Goal: Task Accomplishment & Management: Manage account settings

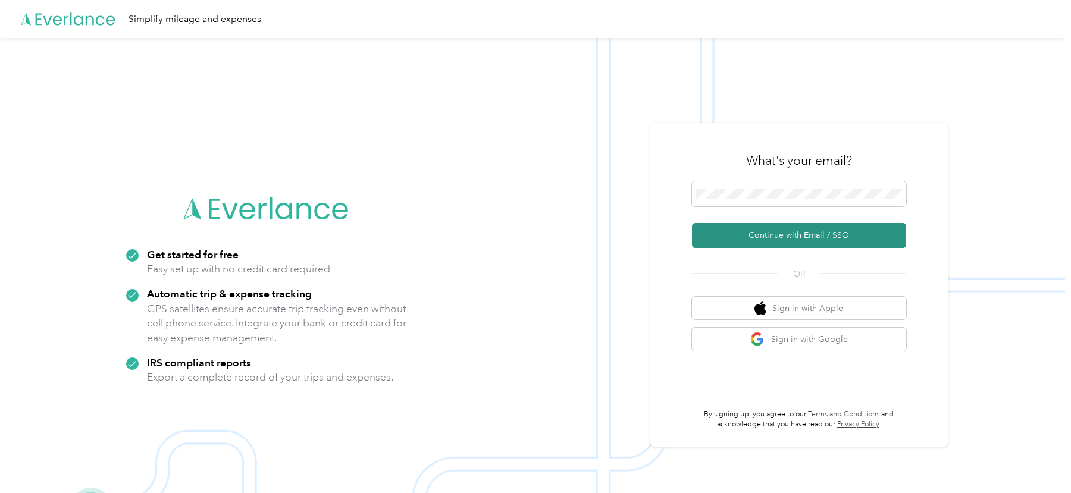
click at [755, 230] on button "Continue with Email / SSO" at bounding box center [799, 235] width 214 height 25
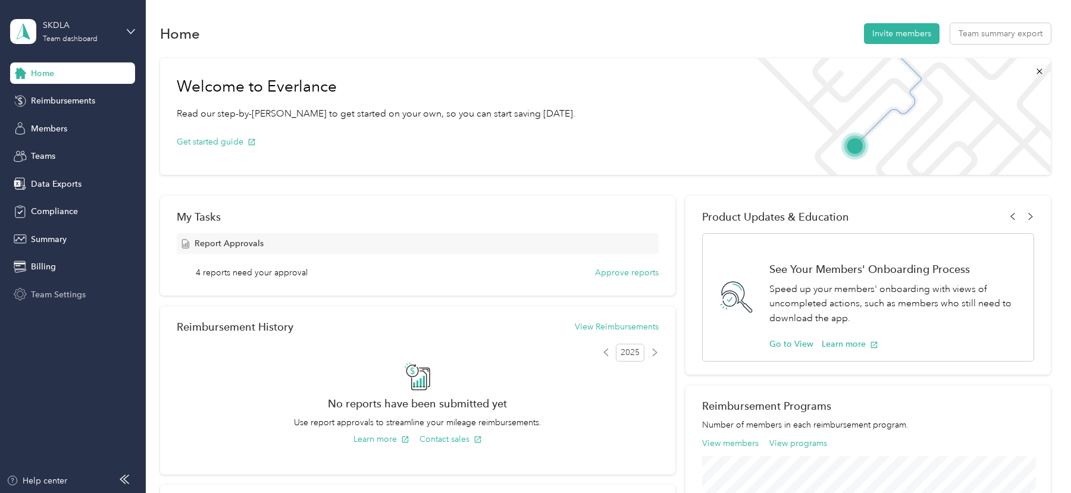
click at [64, 296] on span "Team Settings" at bounding box center [58, 295] width 55 height 12
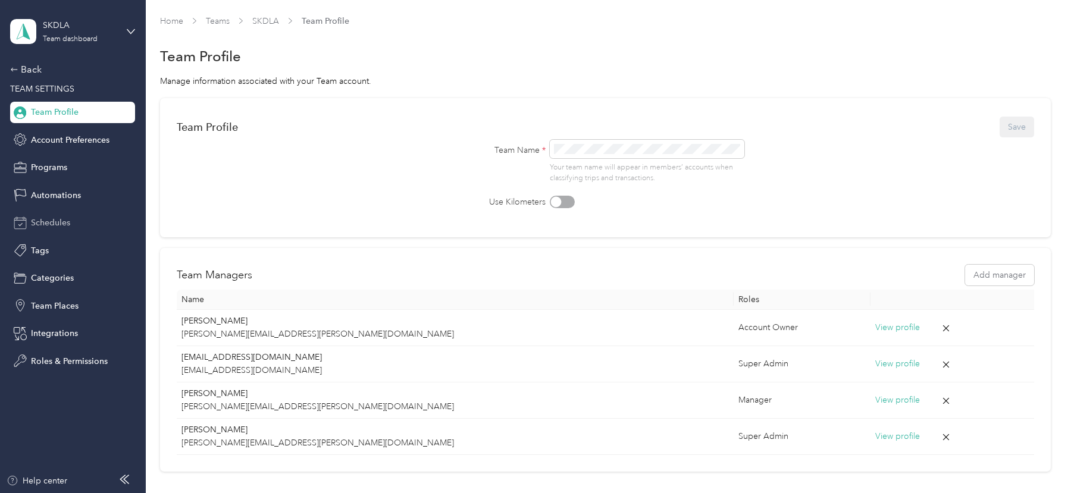
click at [61, 220] on span "Schedules" at bounding box center [50, 223] width 39 height 12
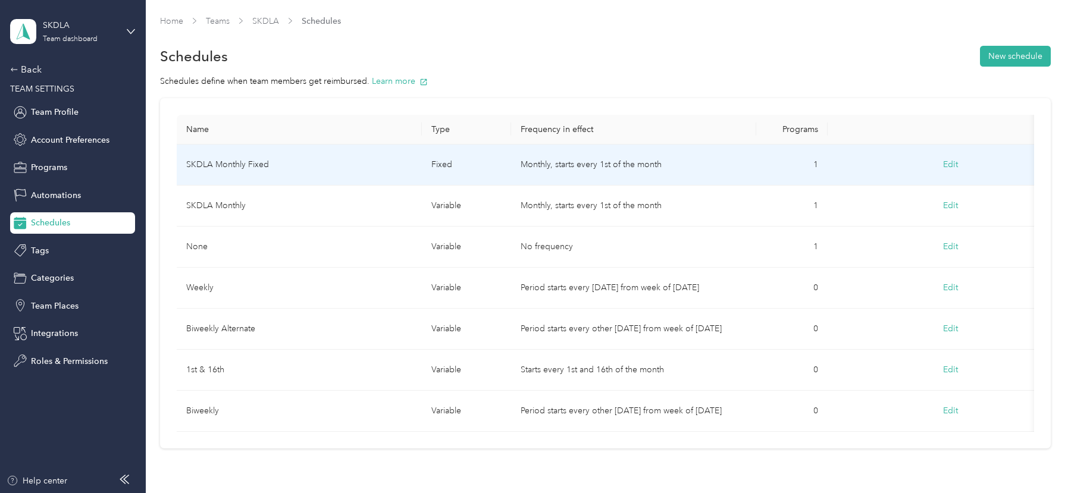
click at [349, 167] on td "SKDLA Monthly Fixed" at bounding box center [299, 165] width 245 height 41
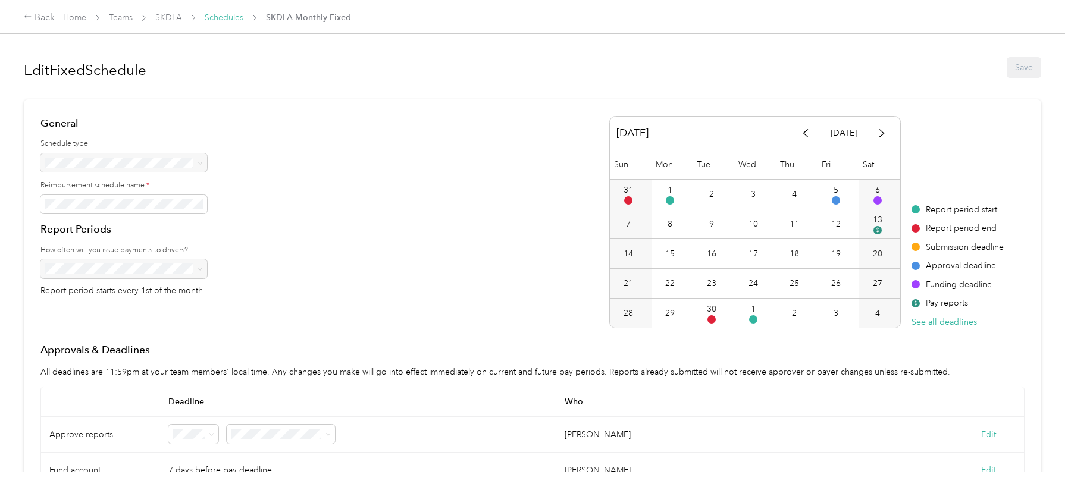
click at [229, 16] on link "Schedules" at bounding box center [224, 17] width 39 height 10
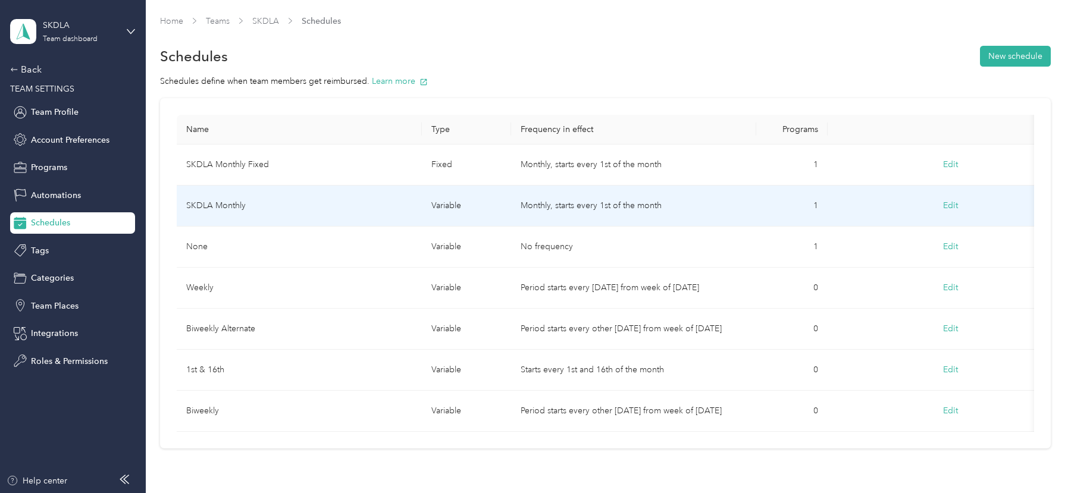
click at [316, 192] on td "SKDLA Monthly" at bounding box center [299, 206] width 245 height 41
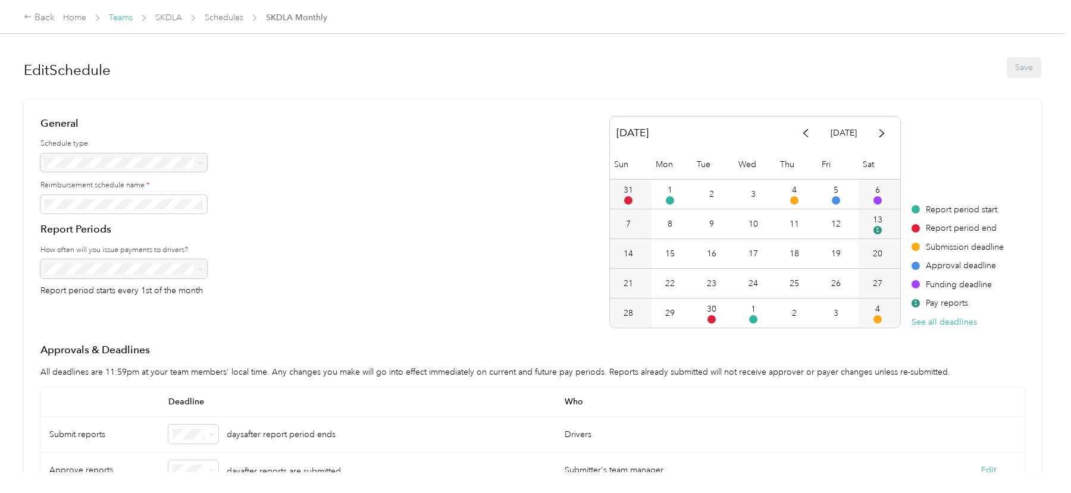
click at [124, 14] on link "Teams" at bounding box center [121, 17] width 24 height 10
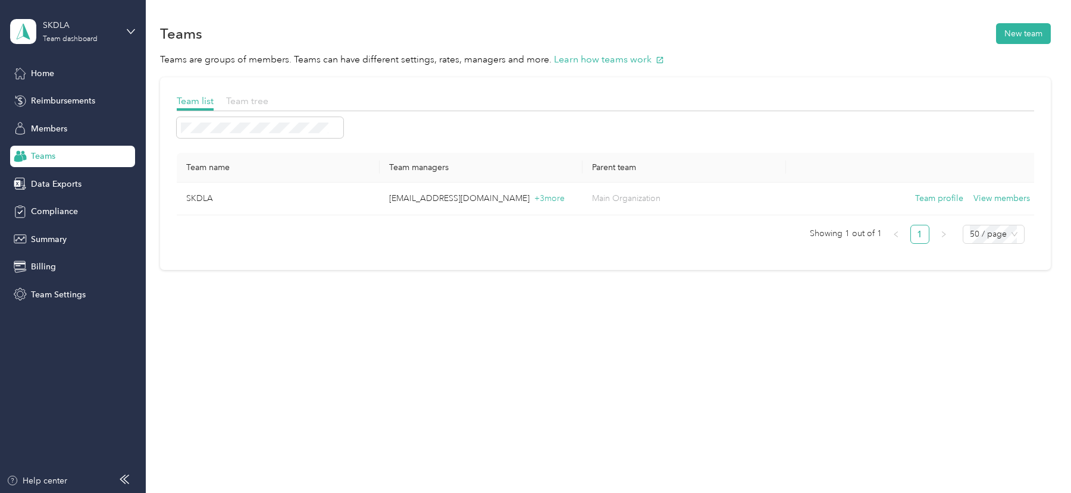
click at [255, 104] on span "Team tree" at bounding box center [247, 100] width 42 height 11
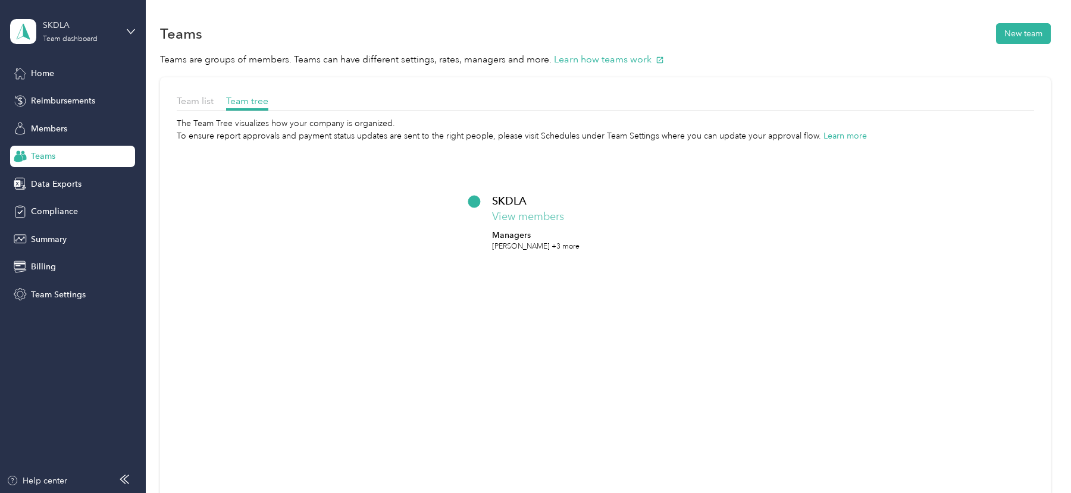
click at [532, 214] on button "View members" at bounding box center [528, 217] width 72 height 16
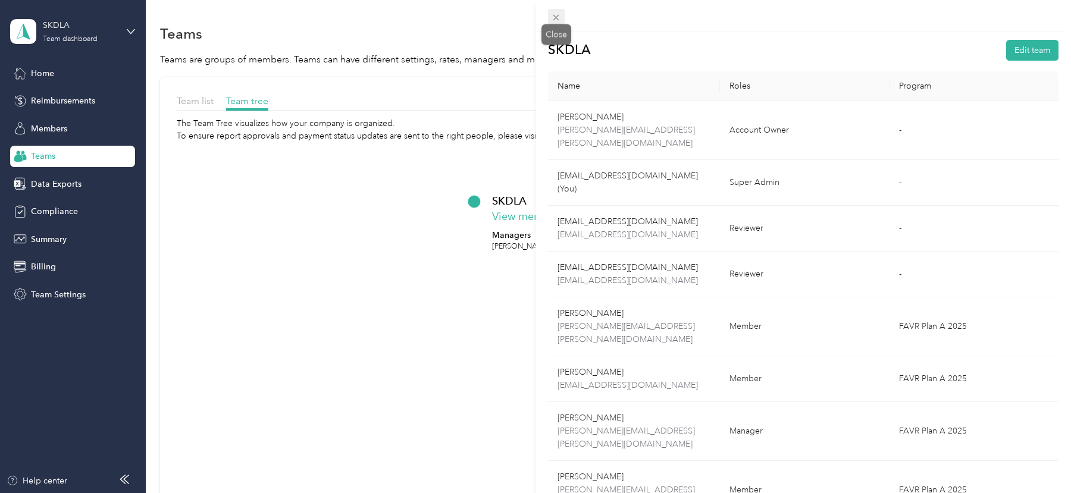
click at [560, 20] on icon at bounding box center [556, 17] width 10 height 10
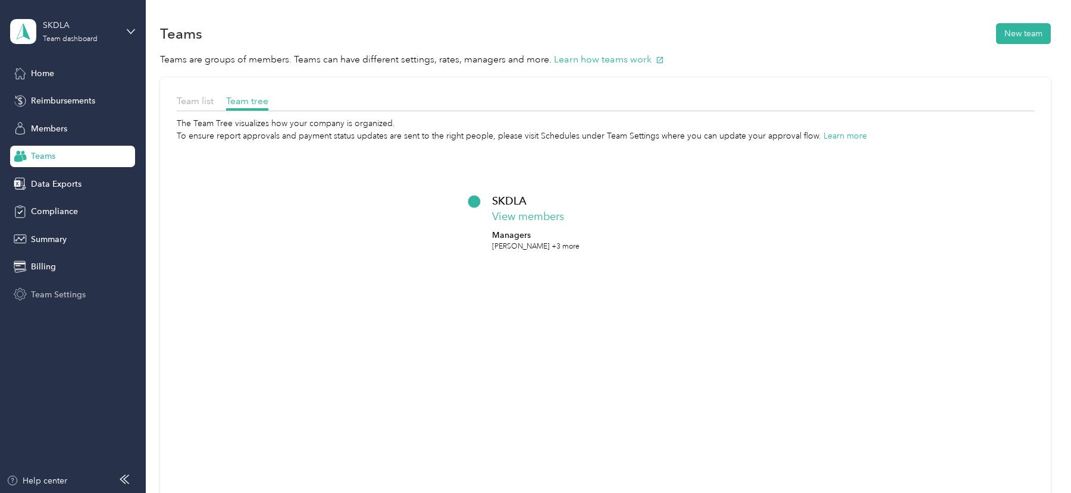
click at [63, 301] on div "Team Settings" at bounding box center [72, 294] width 125 height 21
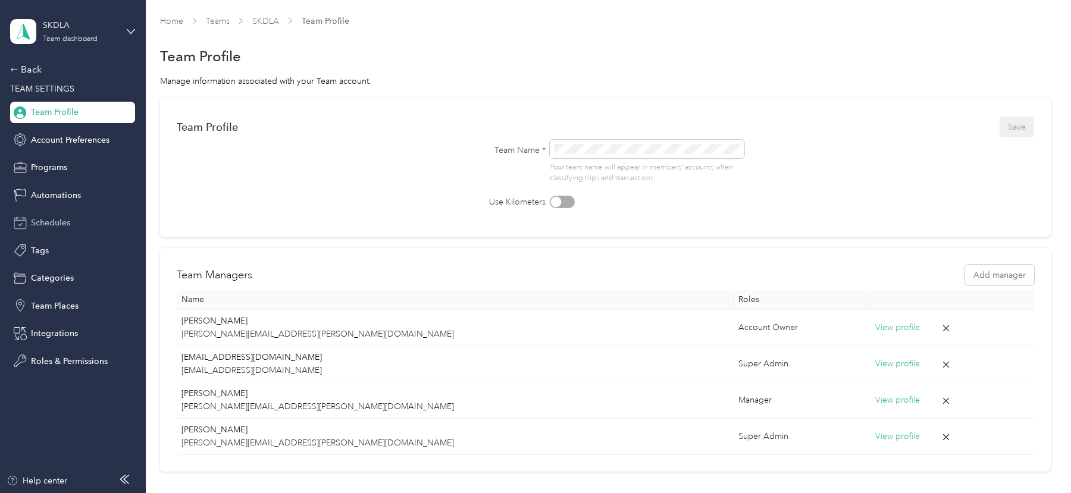
click at [64, 227] on span "Schedules" at bounding box center [50, 223] width 39 height 12
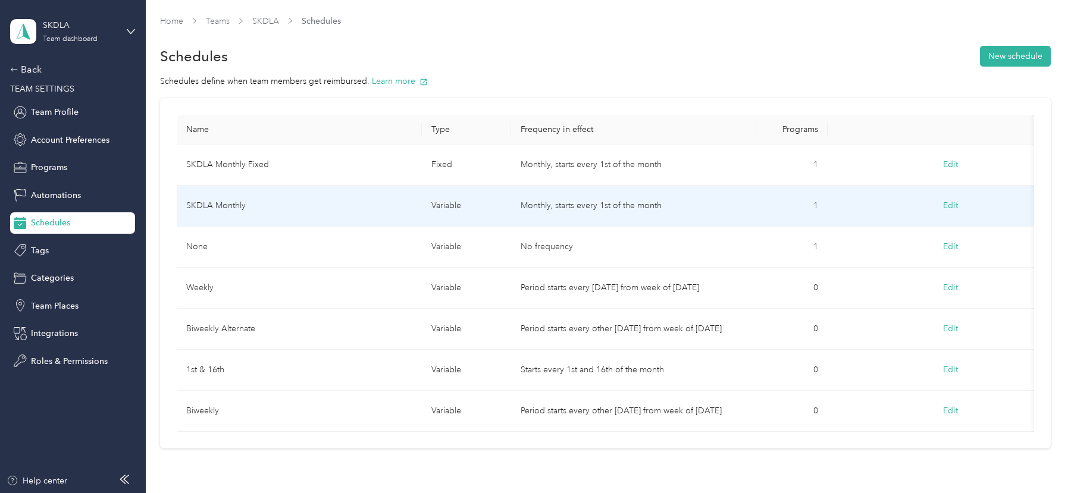
click at [333, 210] on td "SKDLA Monthly" at bounding box center [299, 206] width 245 height 41
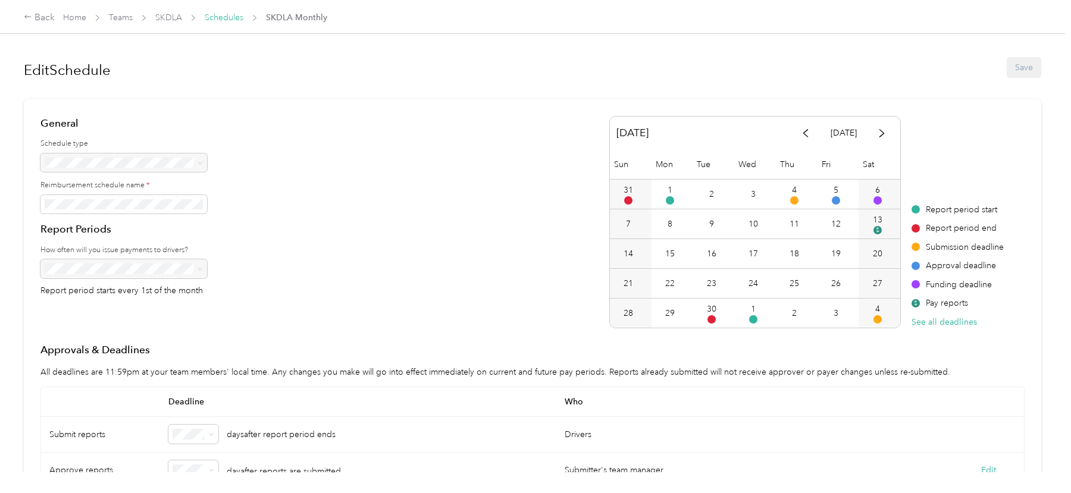
click at [214, 16] on link "Schedules" at bounding box center [224, 17] width 39 height 10
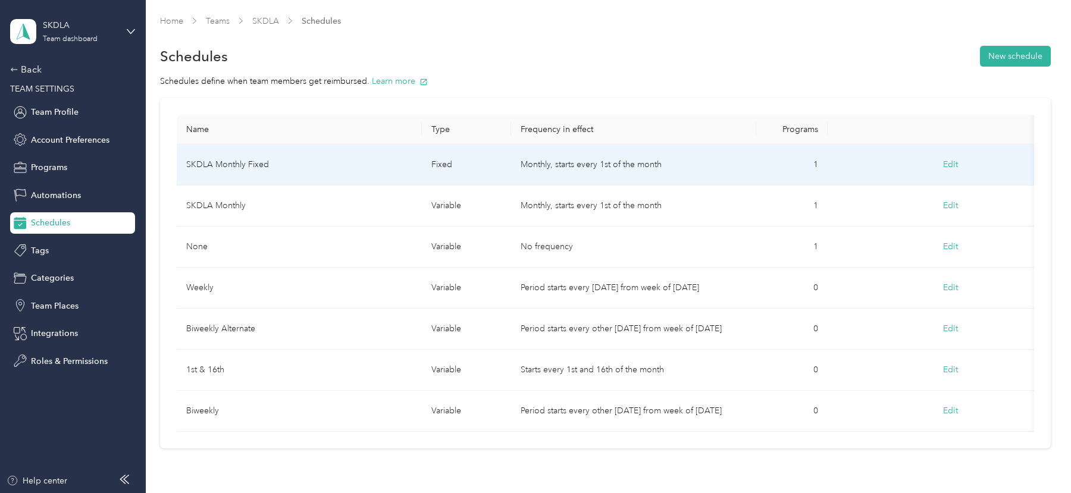
click at [250, 173] on td "SKDLA Monthly Fixed" at bounding box center [299, 165] width 245 height 41
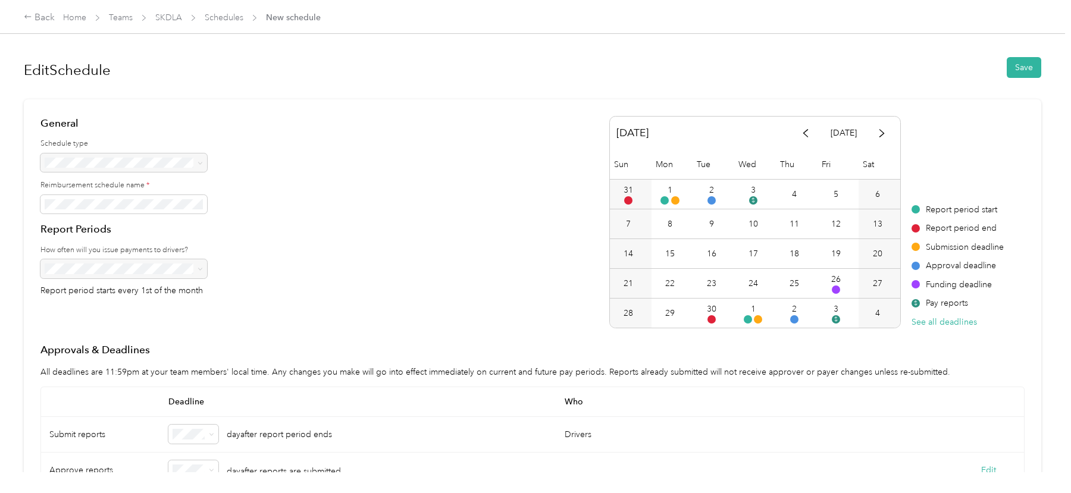
scroll to position [141, 0]
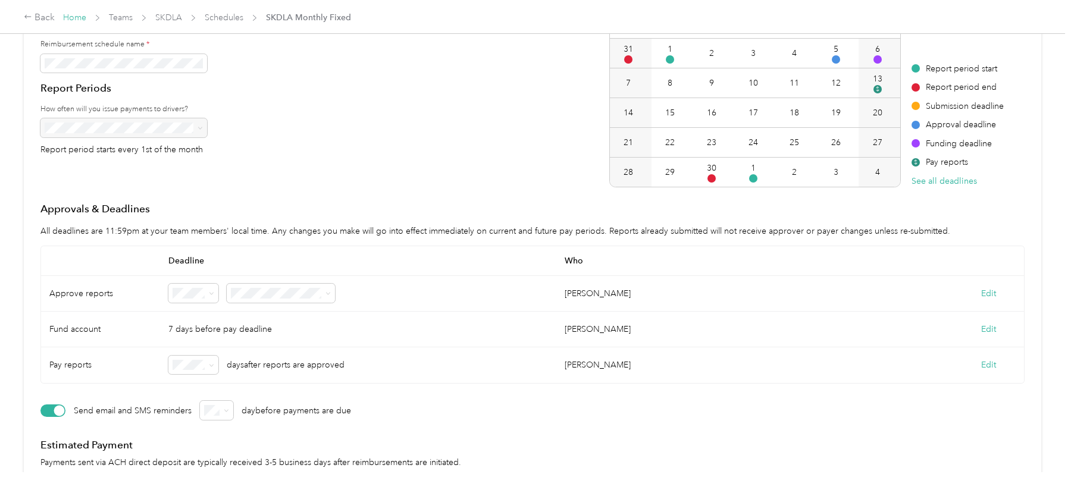
click at [76, 14] on link "Home" at bounding box center [74, 17] width 23 height 10
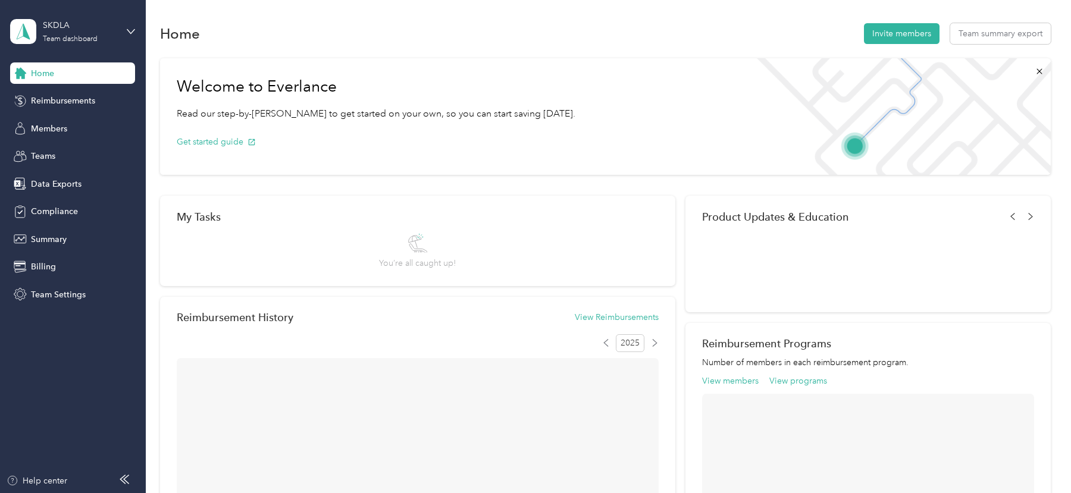
click at [76, 14] on div "SKDLA Team dashboard" at bounding box center [72, 32] width 125 height 42
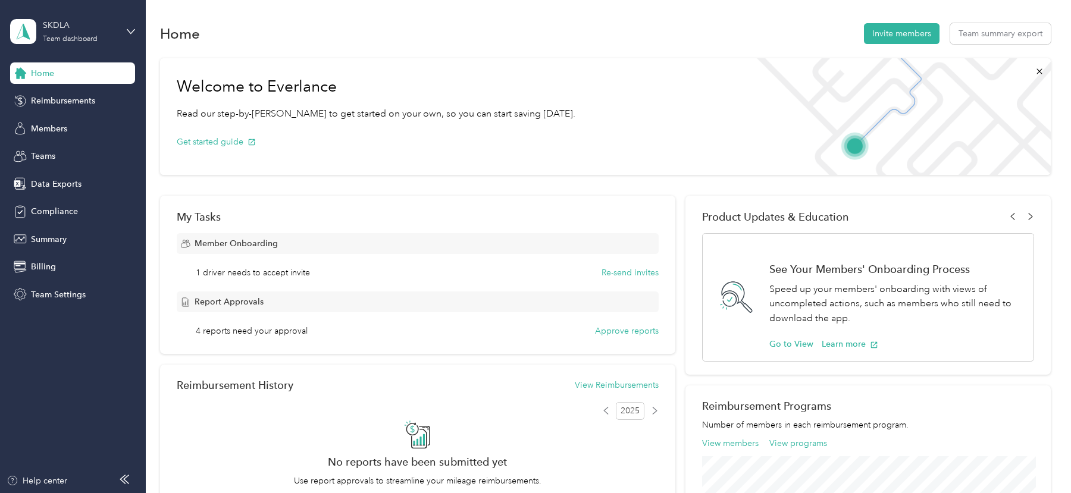
click at [62, 158] on div "Log out" at bounding box center [135, 152] width 234 height 21
